Goal: Task Accomplishment & Management: Use online tool/utility

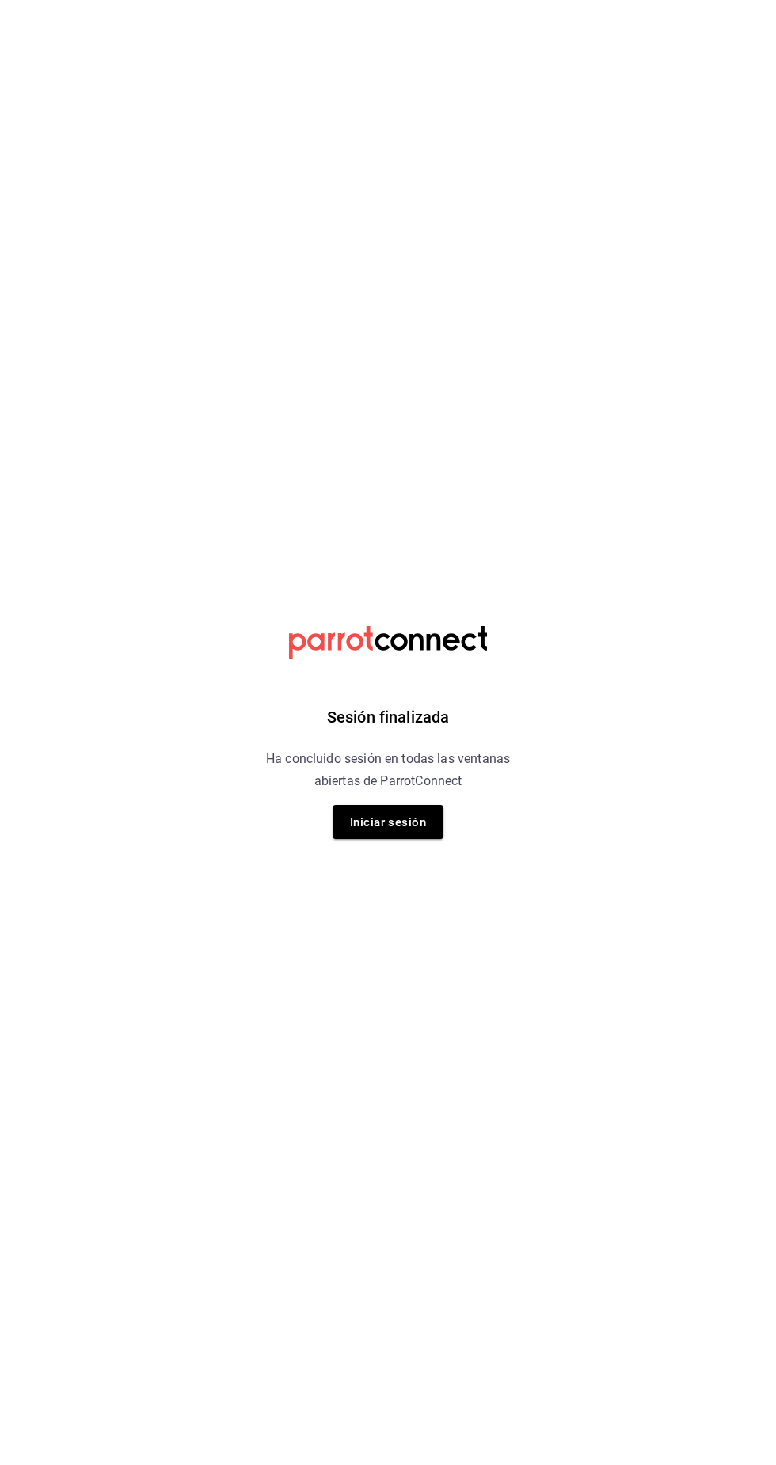
click at [465, 805] on div "Sesión finalizada Ha concluido sesión en todas las ventanas abiertas de ParrotC…" at bounding box center [388, 732] width 400 height 1465
click at [429, 837] on button "Iniciar sesión" at bounding box center [387, 822] width 111 height 34
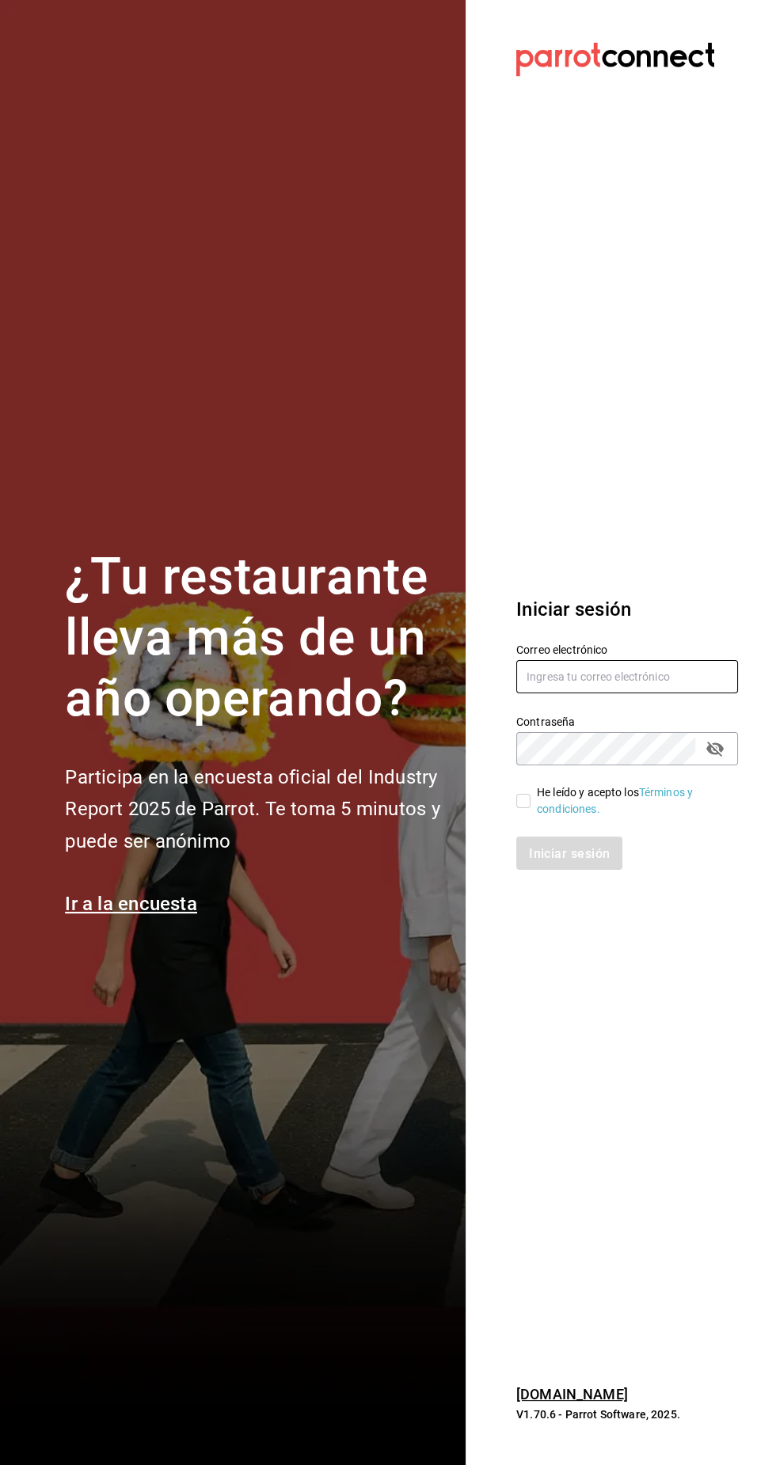
click at [617, 693] on input "text" at bounding box center [627, 676] width 222 height 33
type input "josuecarranza94@bmr.com"
click at [518, 808] on input "He leído y acepto los Términos y condiciones." at bounding box center [523, 801] width 14 height 14
checkbox input "true"
click at [592, 860] on font "Iniciar sesión" at bounding box center [569, 852] width 81 height 15
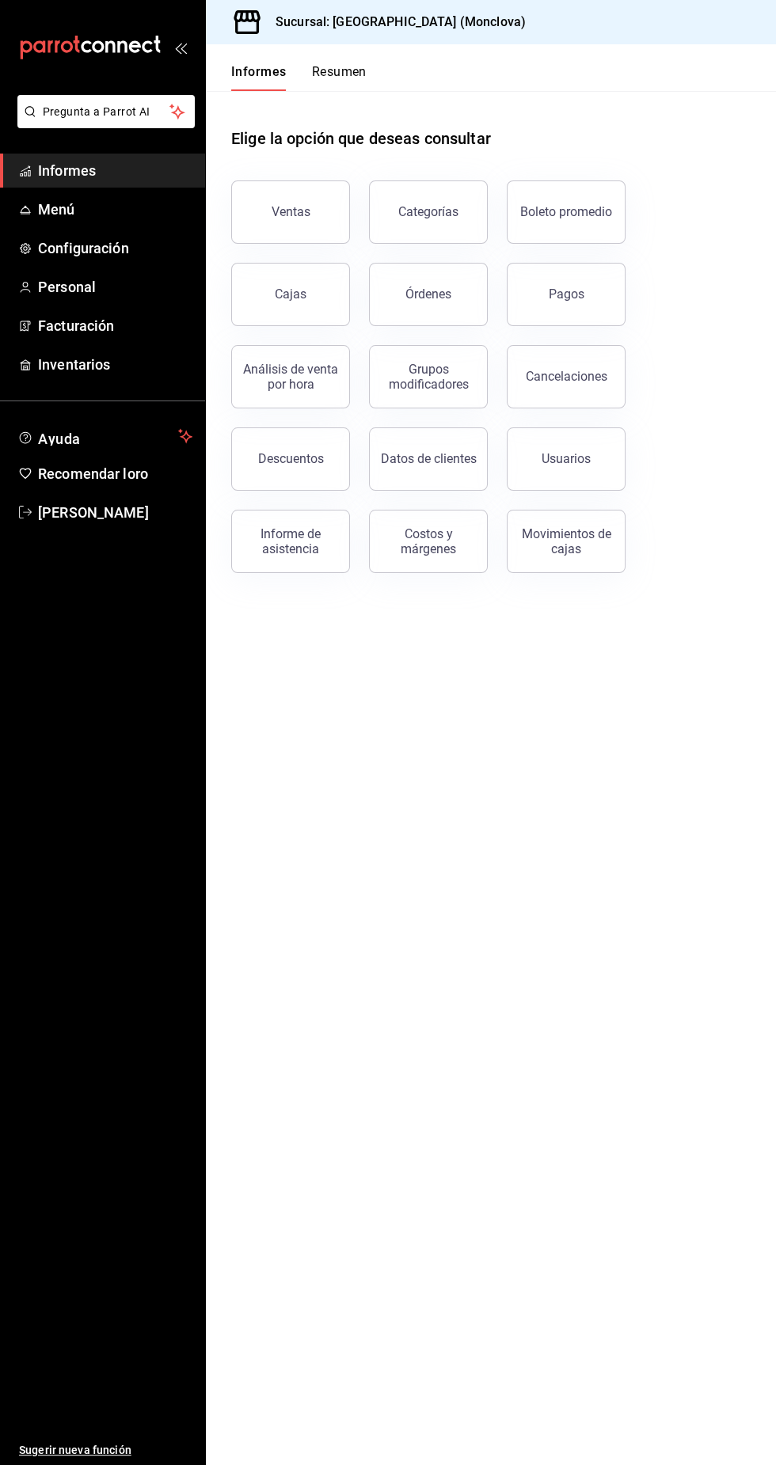
click at [279, 150] on h1 "Elige la opción que deseas consultar" at bounding box center [361, 139] width 260 height 24
click at [293, 224] on button "Ventas" at bounding box center [290, 211] width 119 height 63
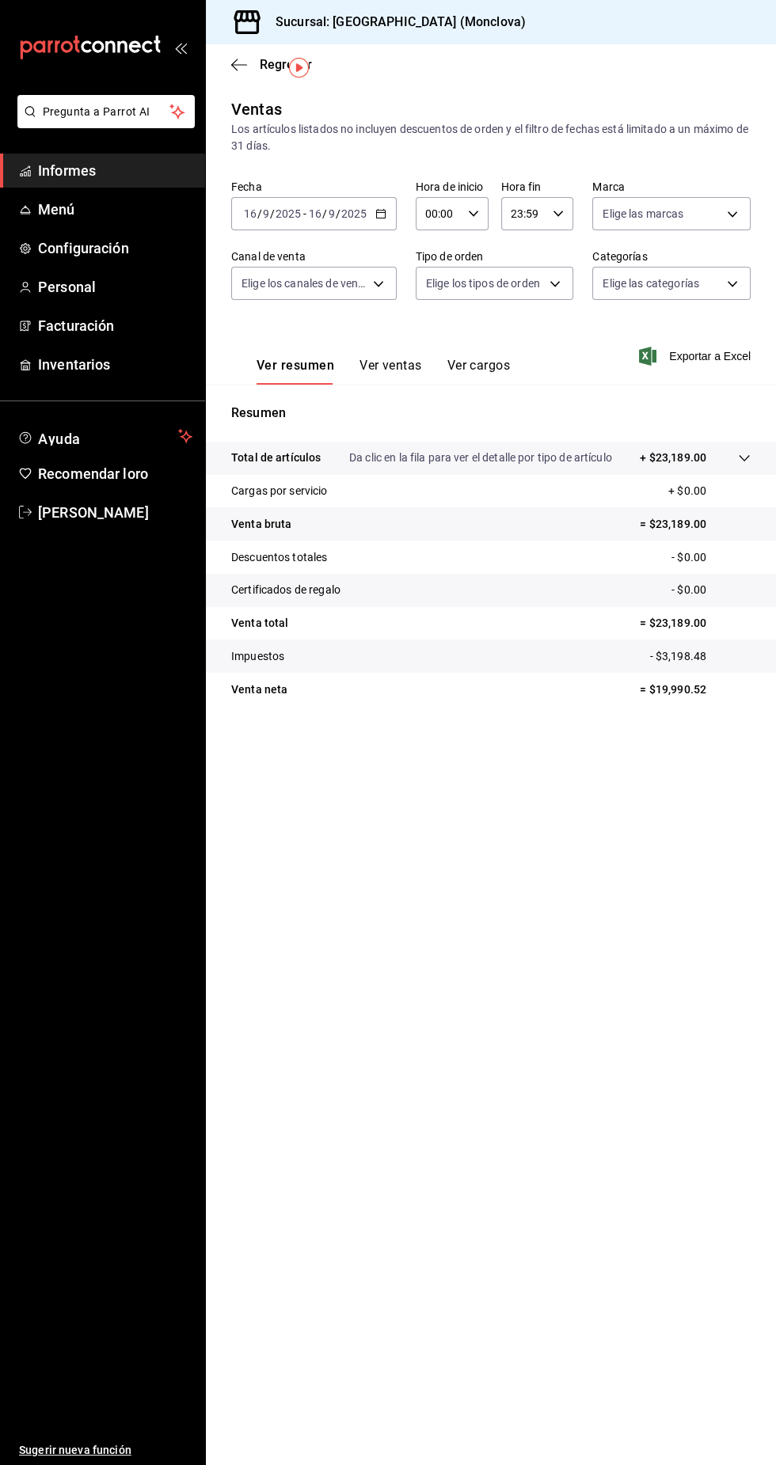
scroll to position [41, 0]
click at [101, 1094] on ul "Sugerir nueva función" at bounding box center [102, 997] width 205 height 936
click at [146, 288] on span "Personal" at bounding box center [115, 286] width 154 height 21
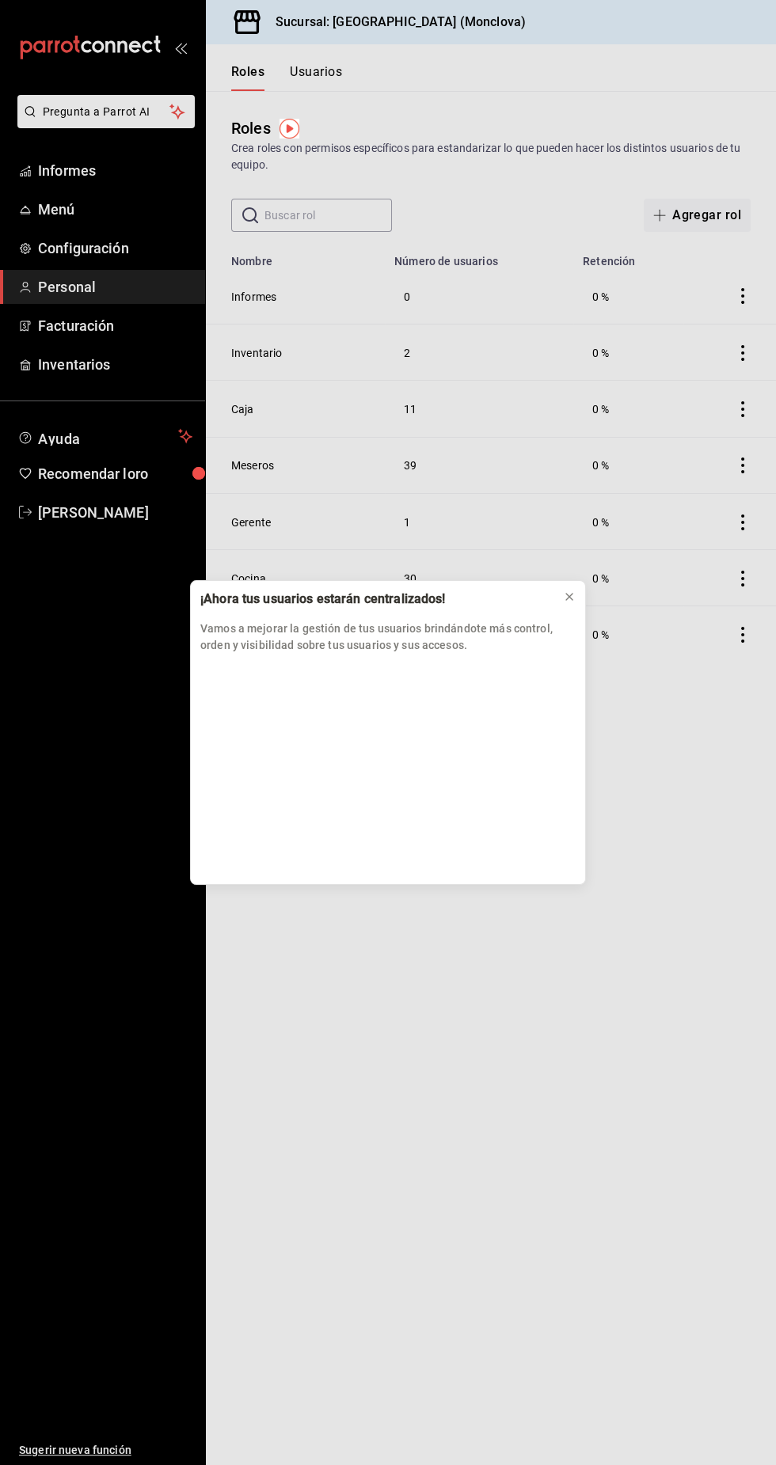
click at [157, 181] on div "¡Ahora tus usuarios estarán centralizados! Vamos a mejorar la gestión de tus us…" at bounding box center [388, 732] width 776 height 1465
click at [118, 177] on div "¡Ahora tus usuarios estarán centralizados! Vamos a mejorar la gestión de tus us…" at bounding box center [388, 732] width 776 height 1465
click at [572, 605] on div at bounding box center [569, 597] width 13 height 16
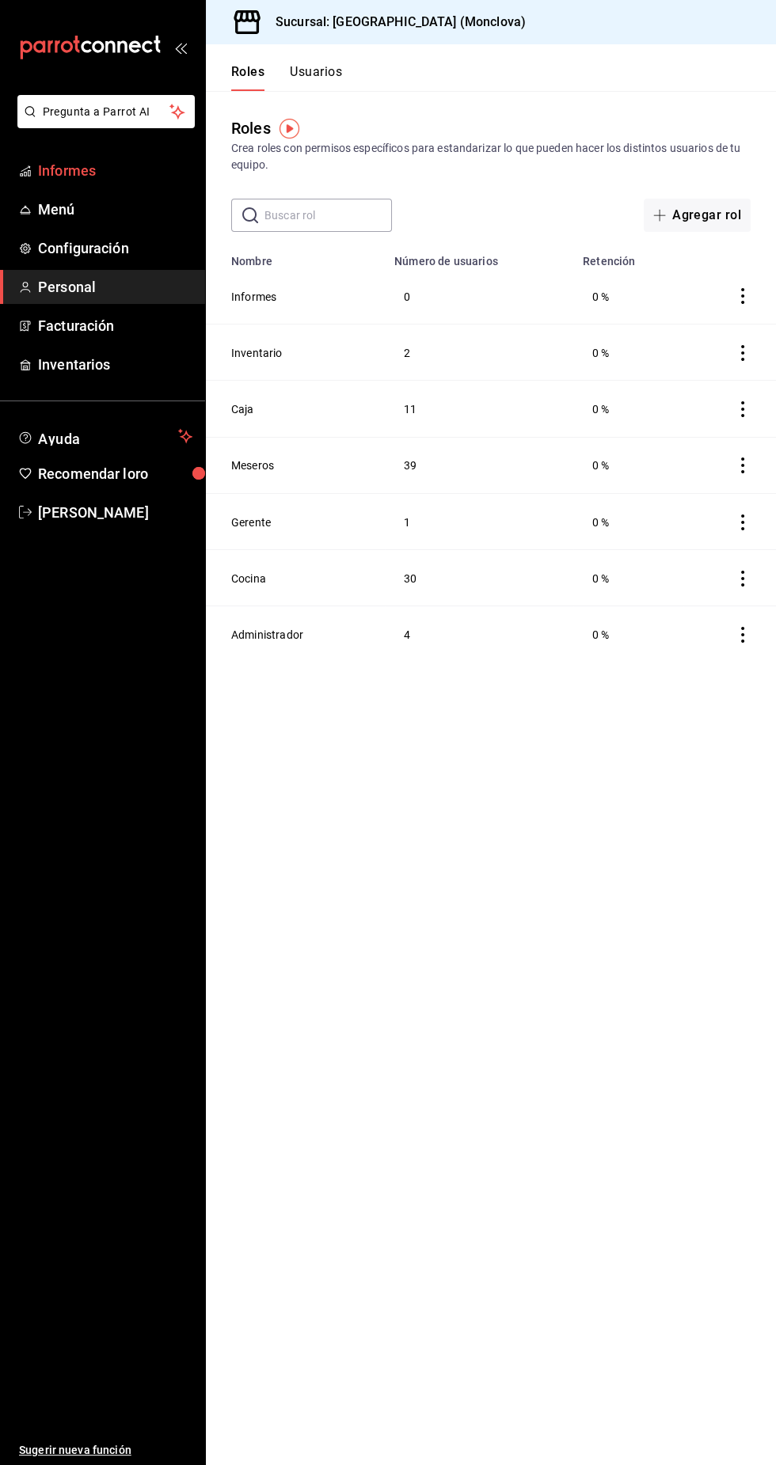
click at [116, 160] on span "Informes" at bounding box center [115, 170] width 154 height 21
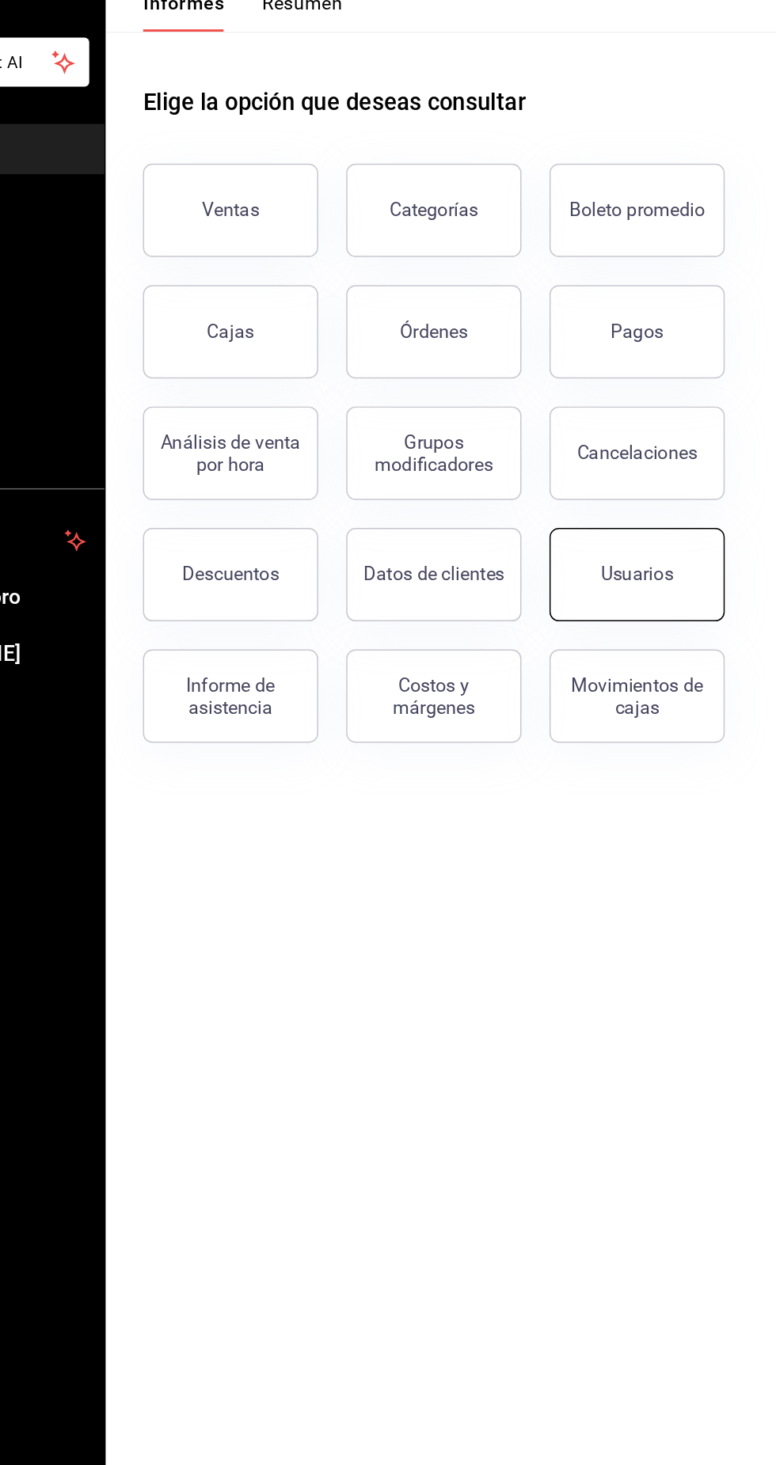
click at [609, 455] on button "Usuarios" at bounding box center [566, 458] width 119 height 63
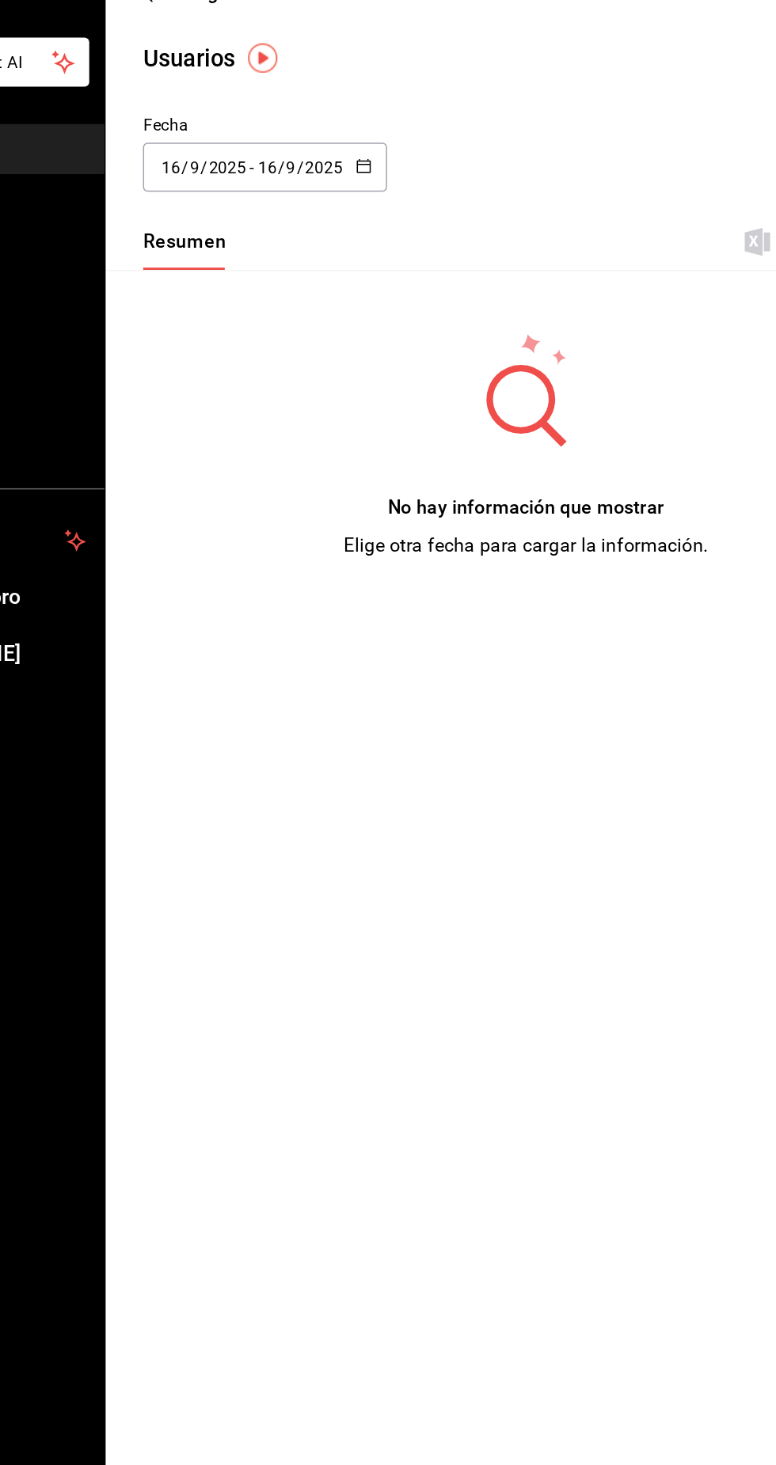
click at [352, 183] on input "2025" at bounding box center [353, 182] width 27 height 13
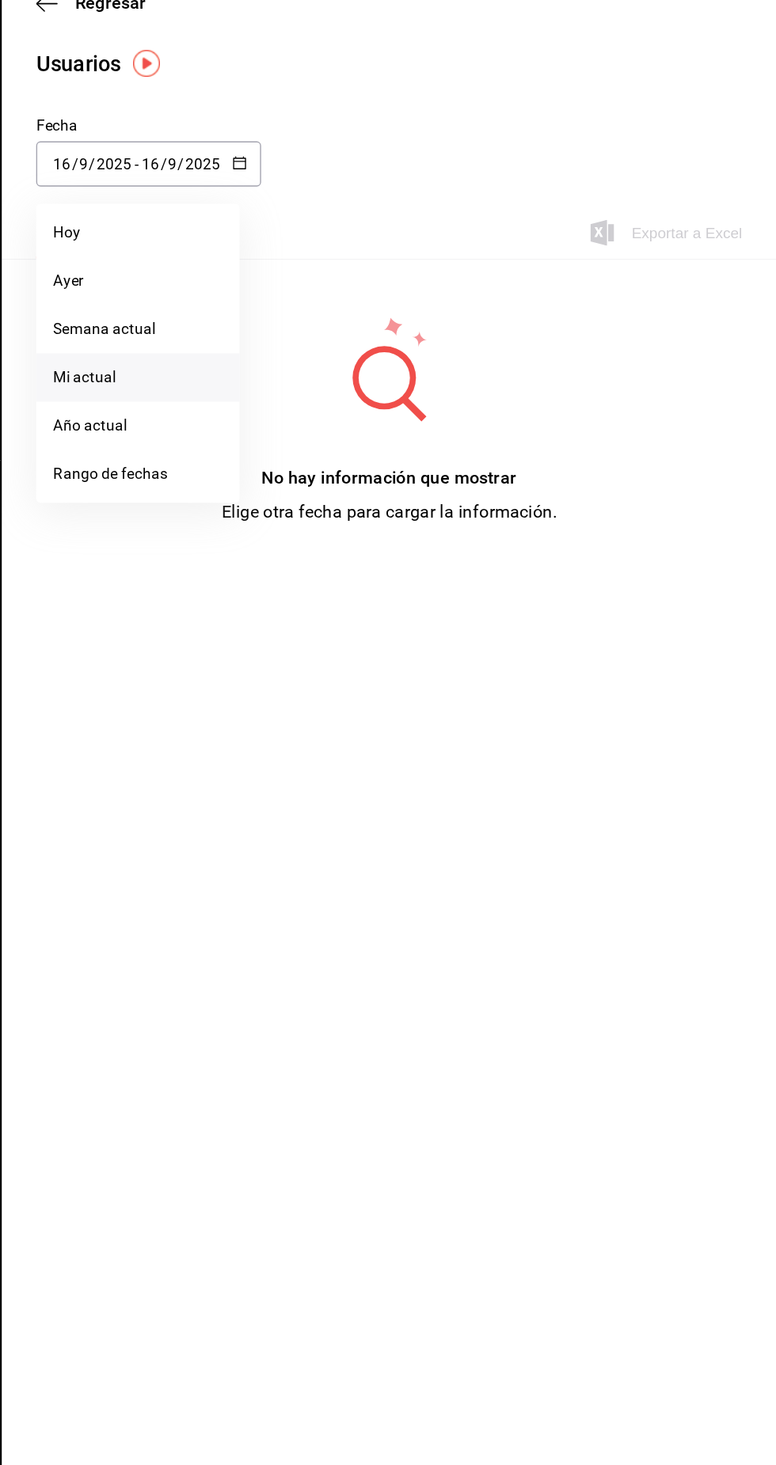
click at [352, 336] on li "Mi actual" at bounding box center [306, 340] width 150 height 36
type input "[DATE]"
type input "1"
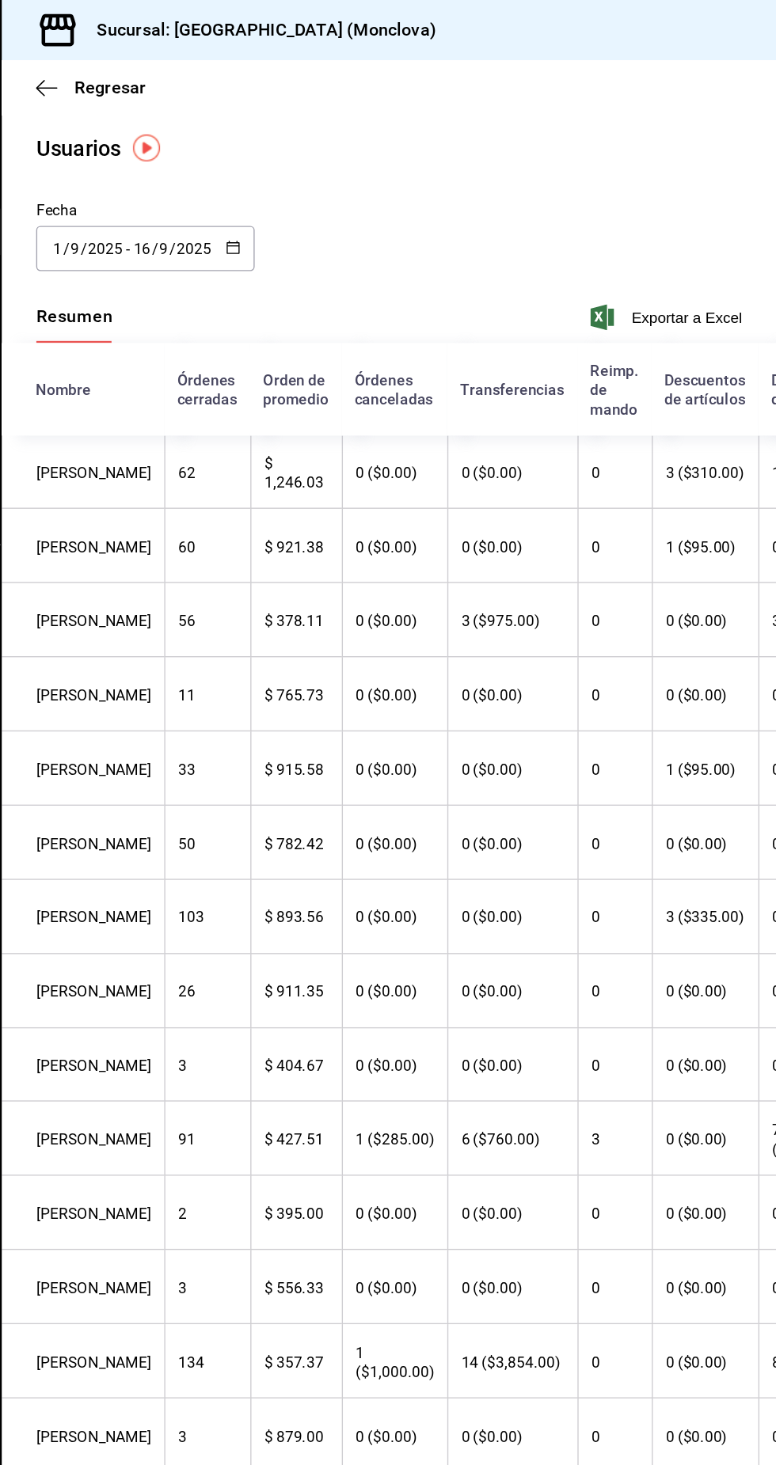
click at [376, 187] on button "button" at bounding box center [375, 182] width 11 height 13
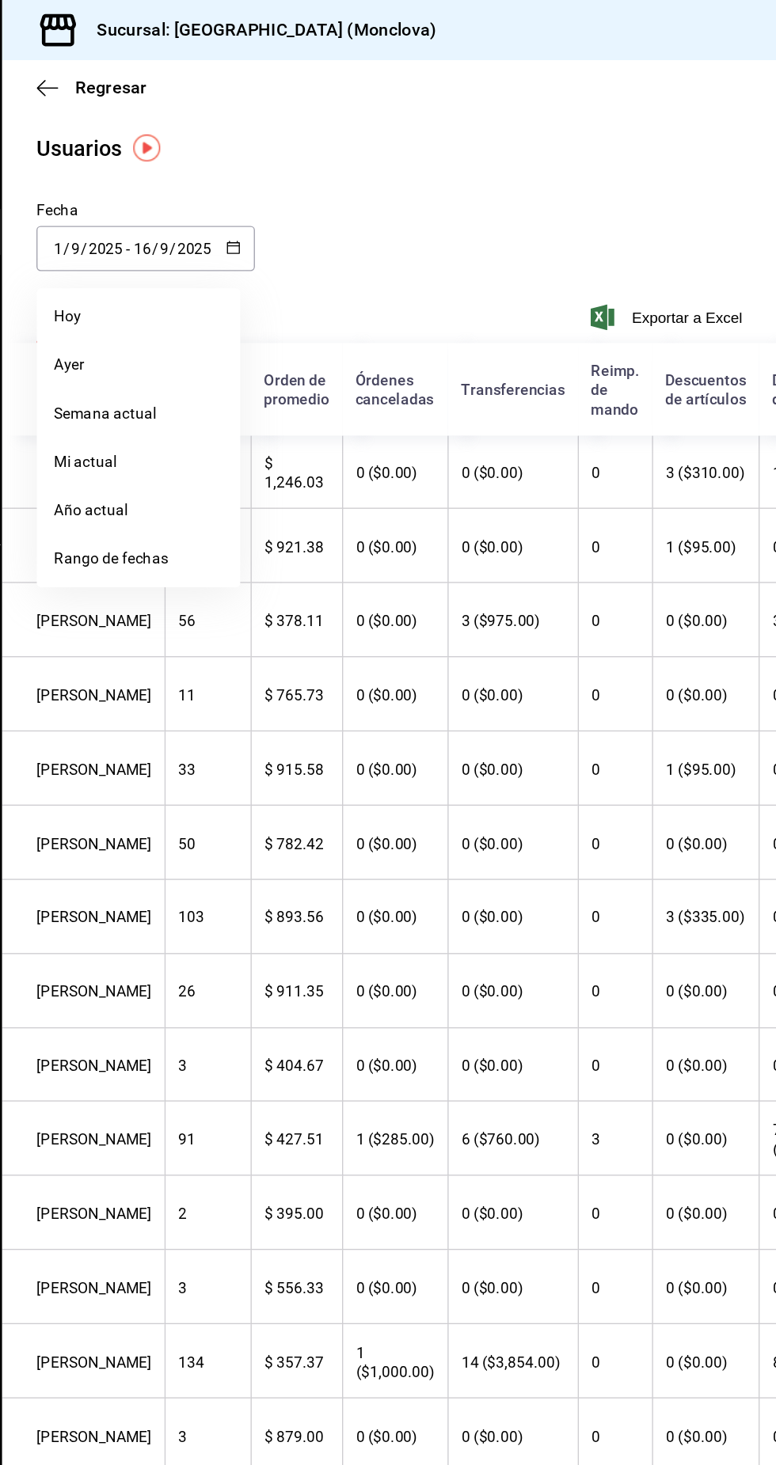
click at [550, 112] on div "Usuarios" at bounding box center [491, 109] width 570 height 24
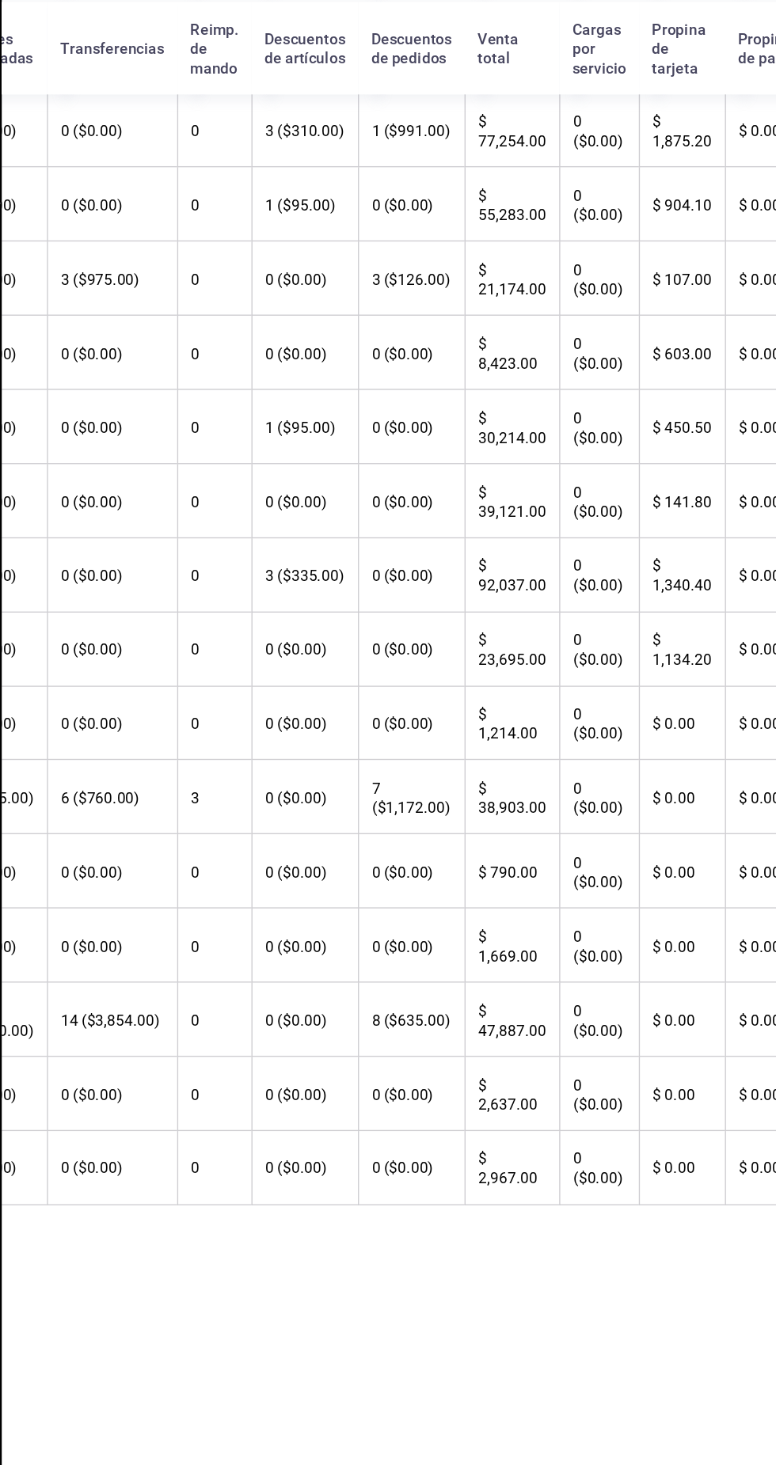
click at [556, 961] on font "1,669.00" at bounding box center [578, 954] width 44 height 13
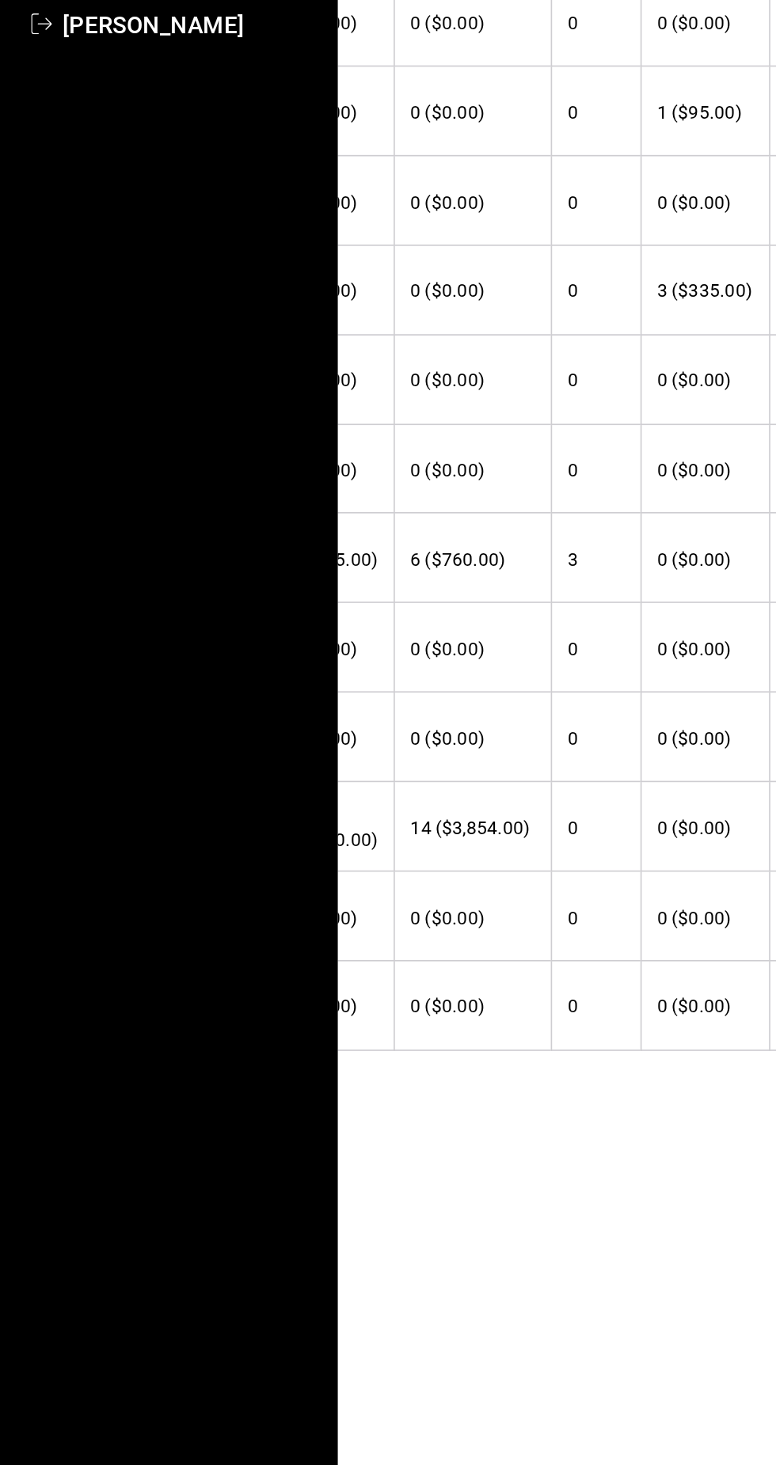
scroll to position [0, 294]
